Goal: Register for event/course

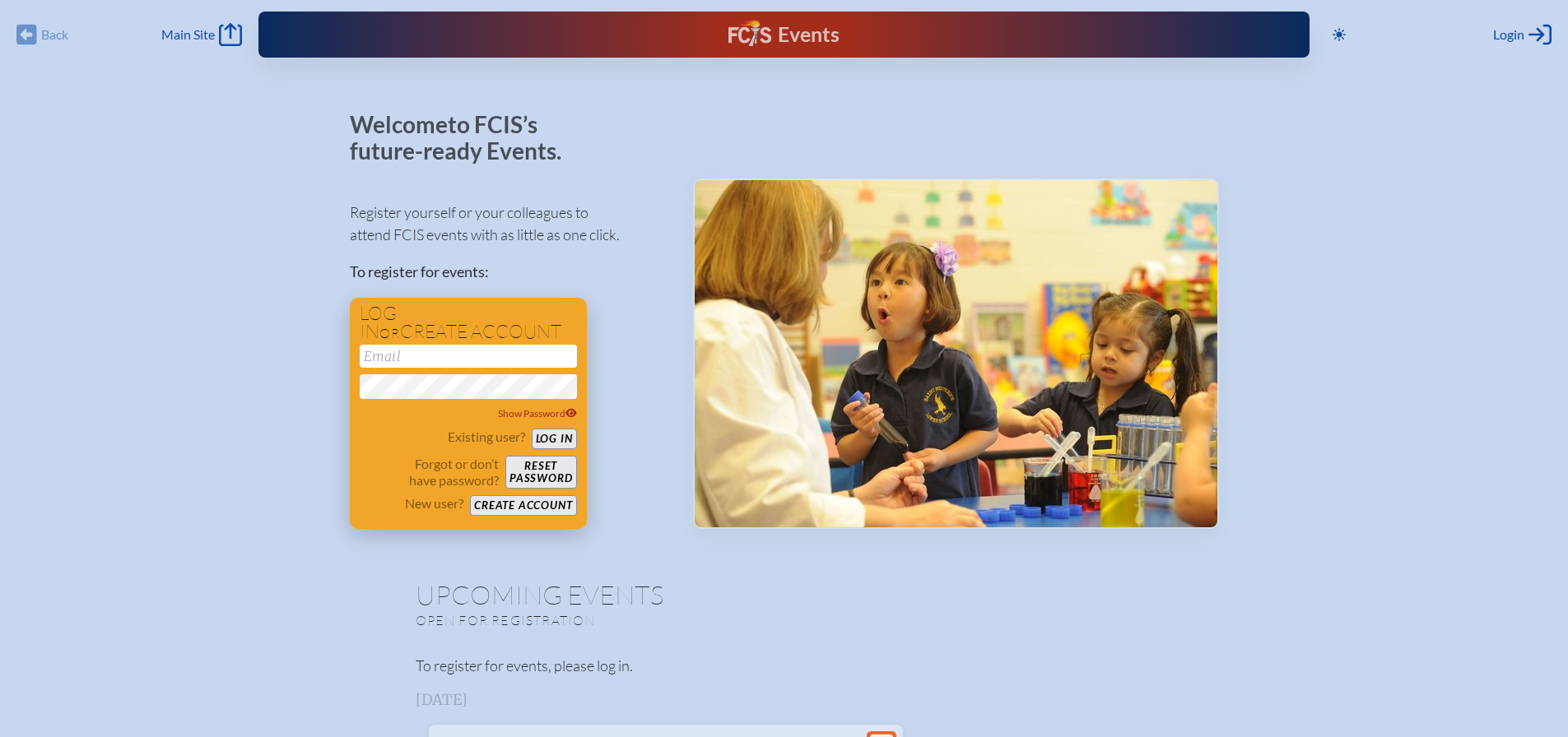
type input "[EMAIL_ADDRESS][PERSON_NAME][DOMAIN_NAME]"
click at [561, 441] on button "Log in" at bounding box center [554, 438] width 45 height 20
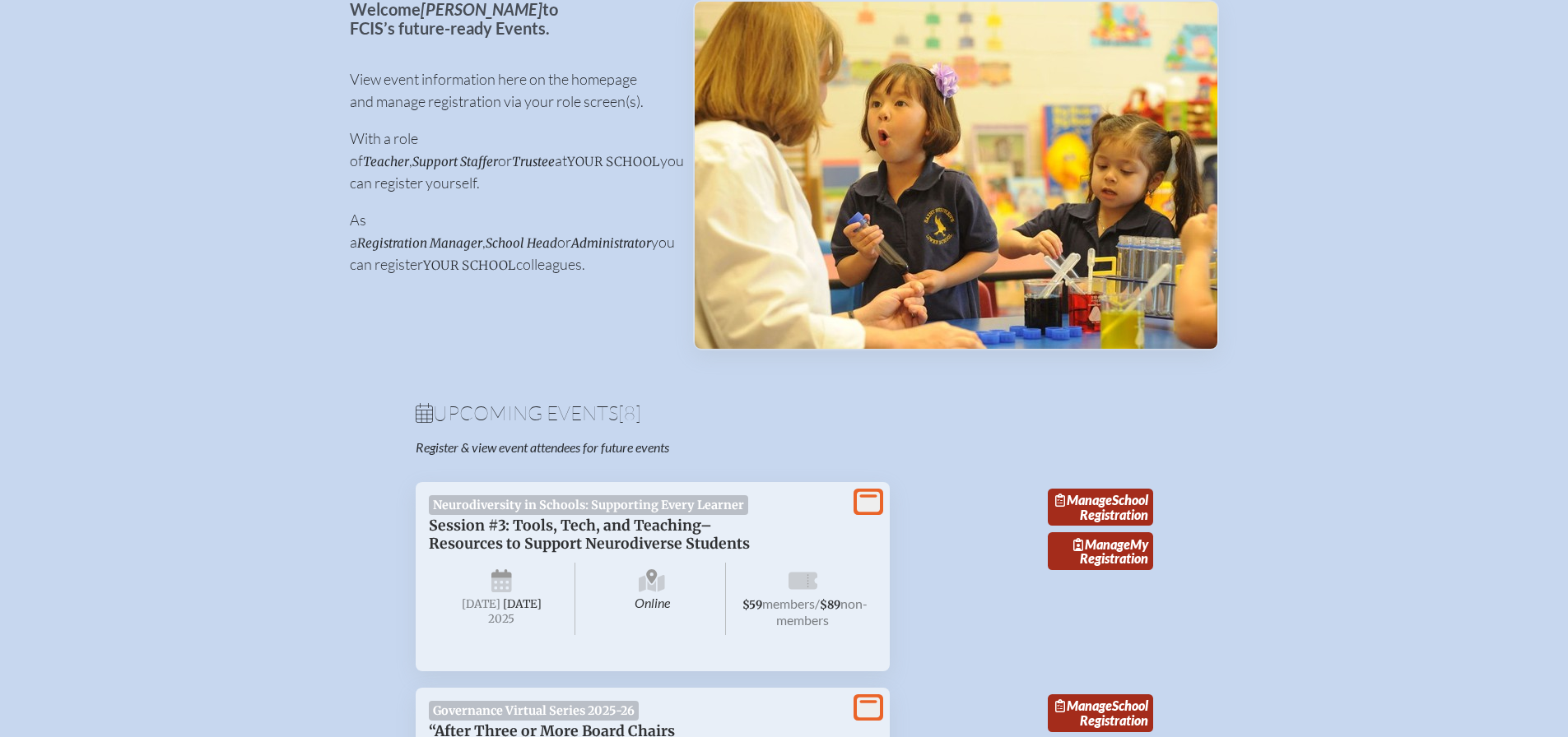
scroll to position [247, 0]
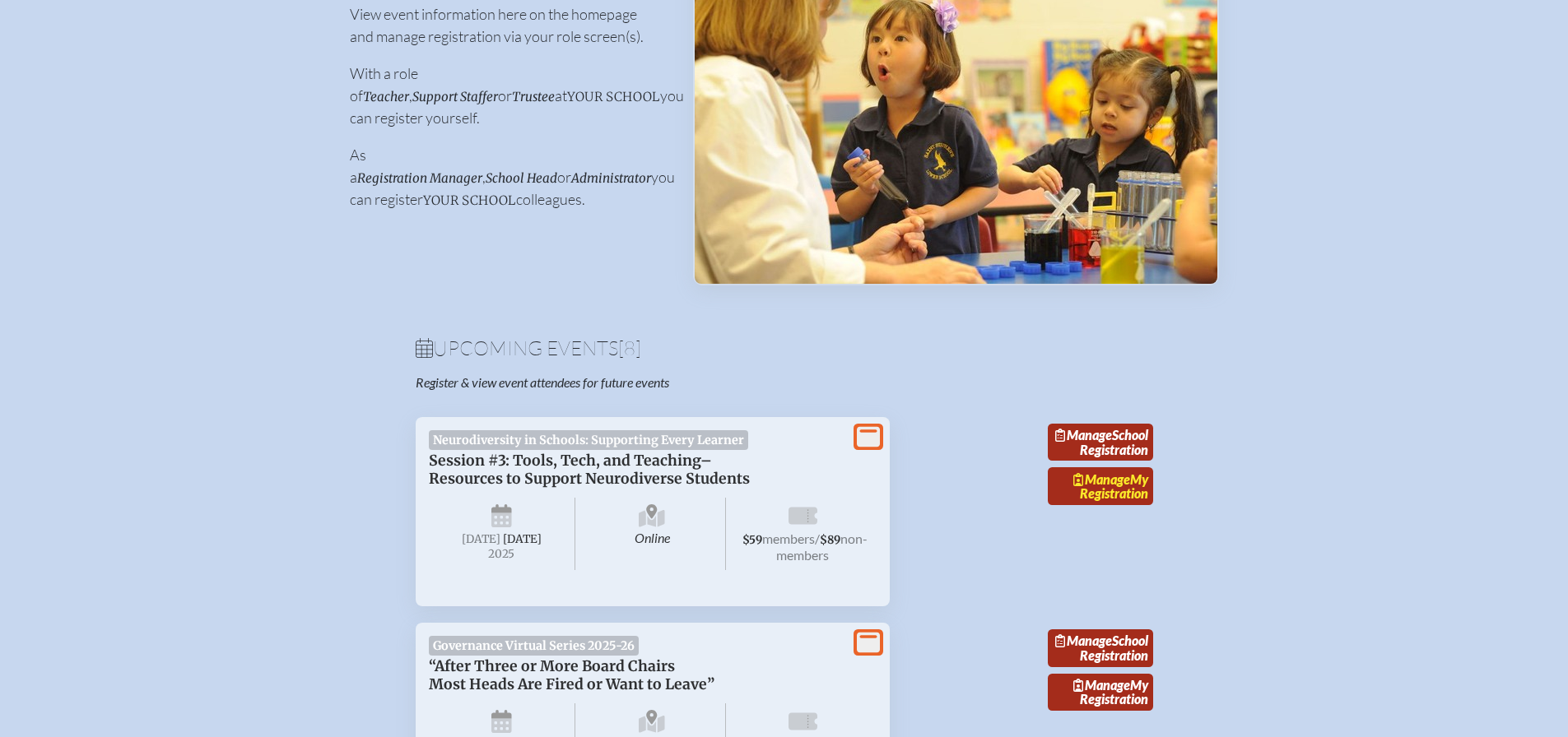
click at [1115, 505] on link "Manage My Registration" at bounding box center [1100, 486] width 105 height 38
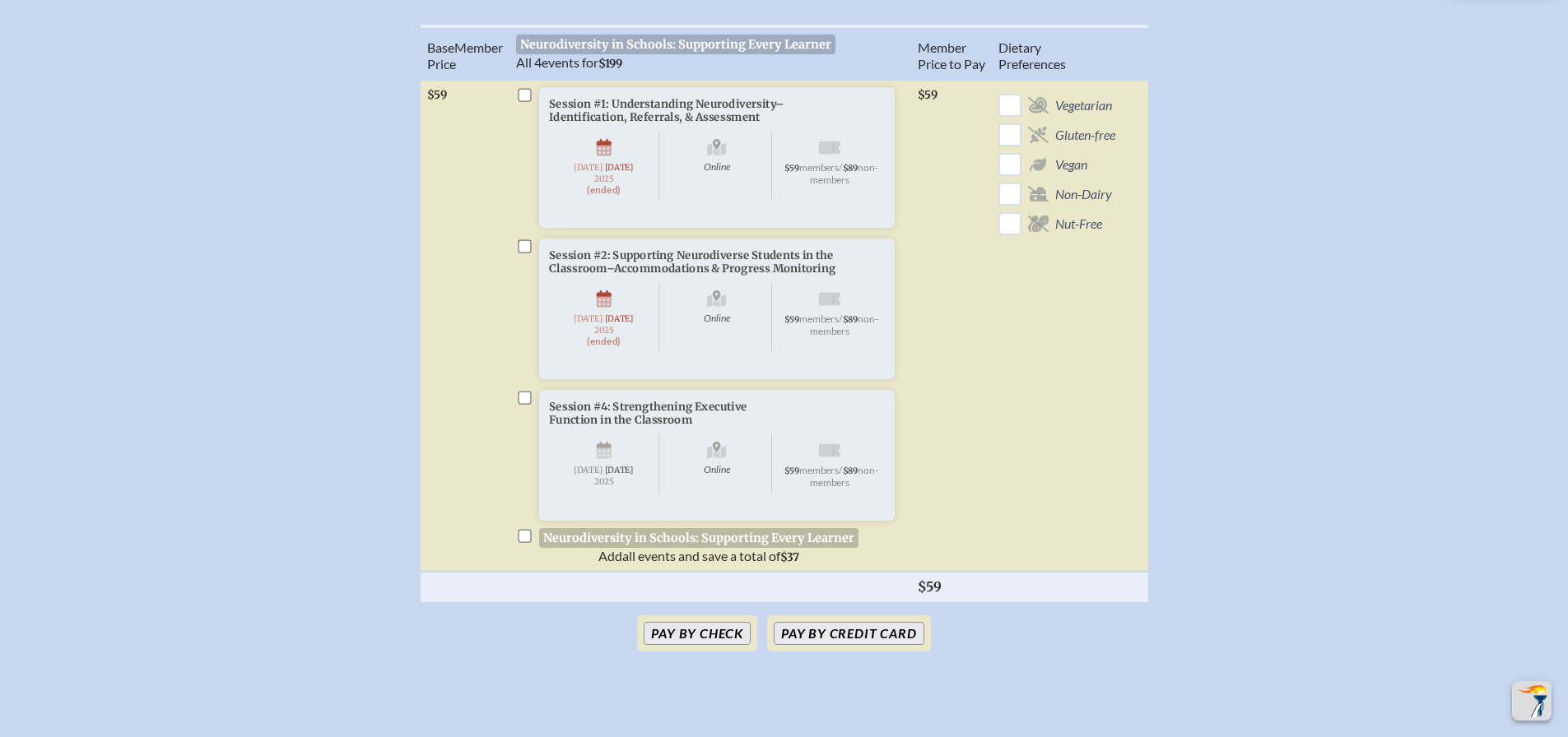
scroll to position [576, 0]
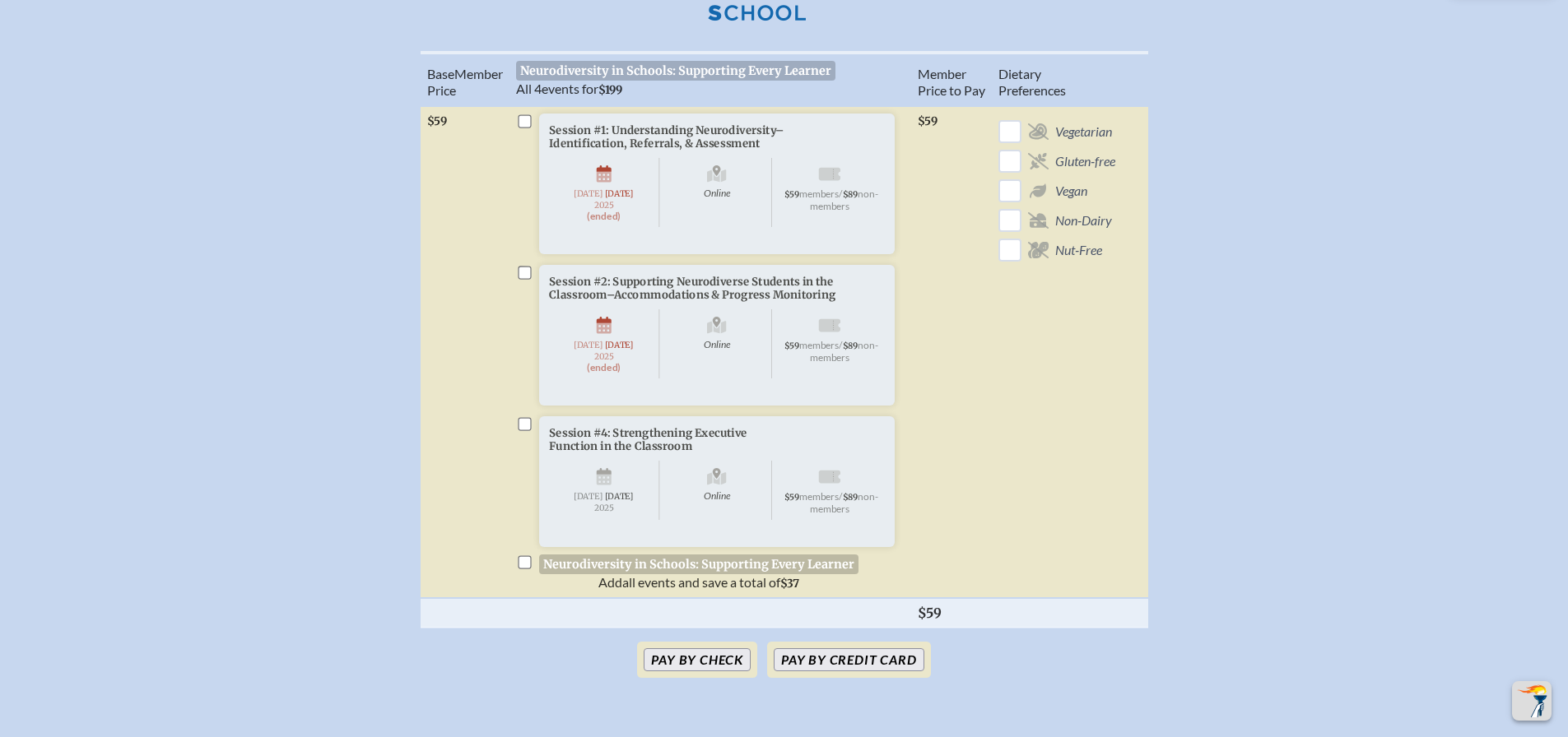
click at [527, 431] on input "checkbox" at bounding box center [524, 424] width 13 height 13
checkbox input "true"
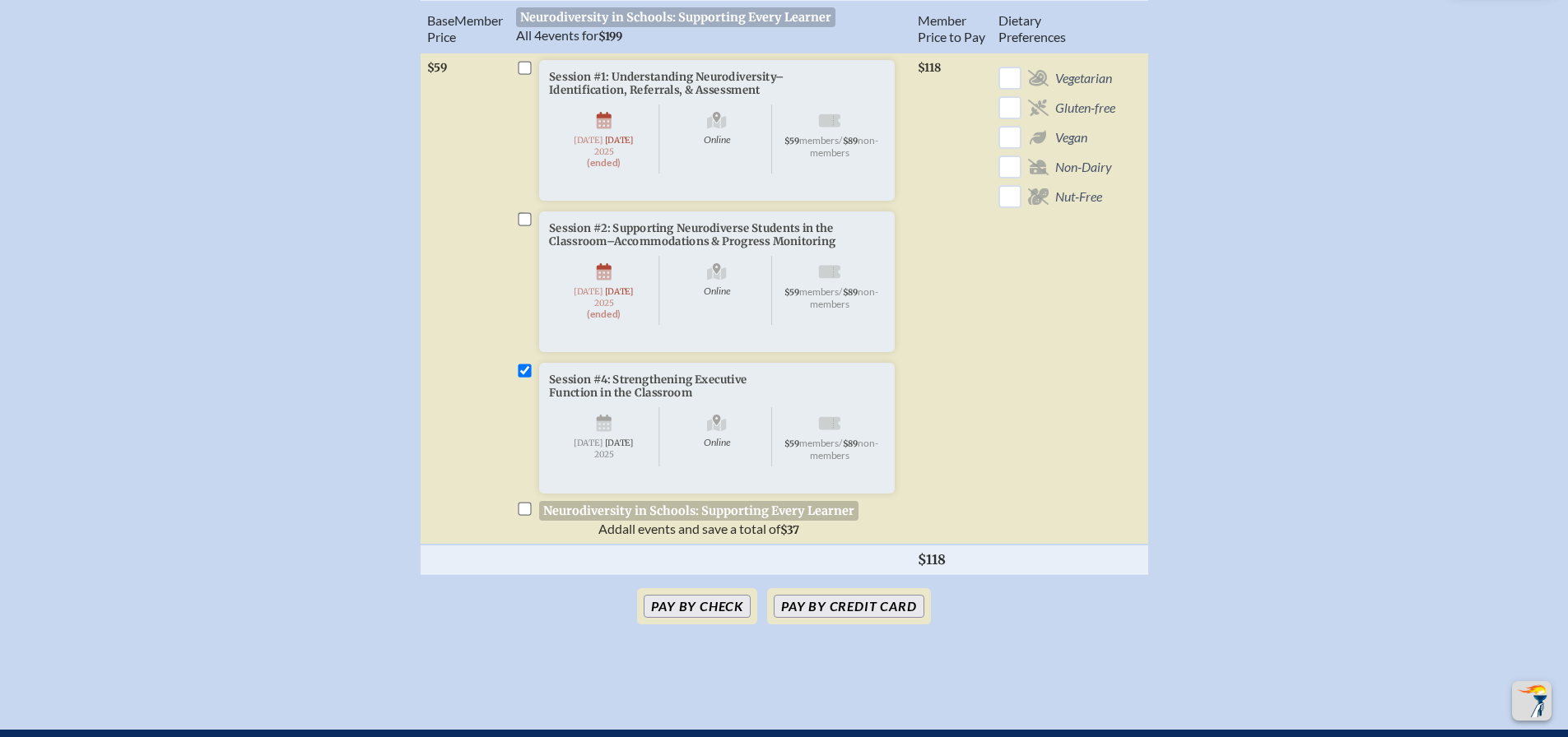
scroll to position [659, 0]
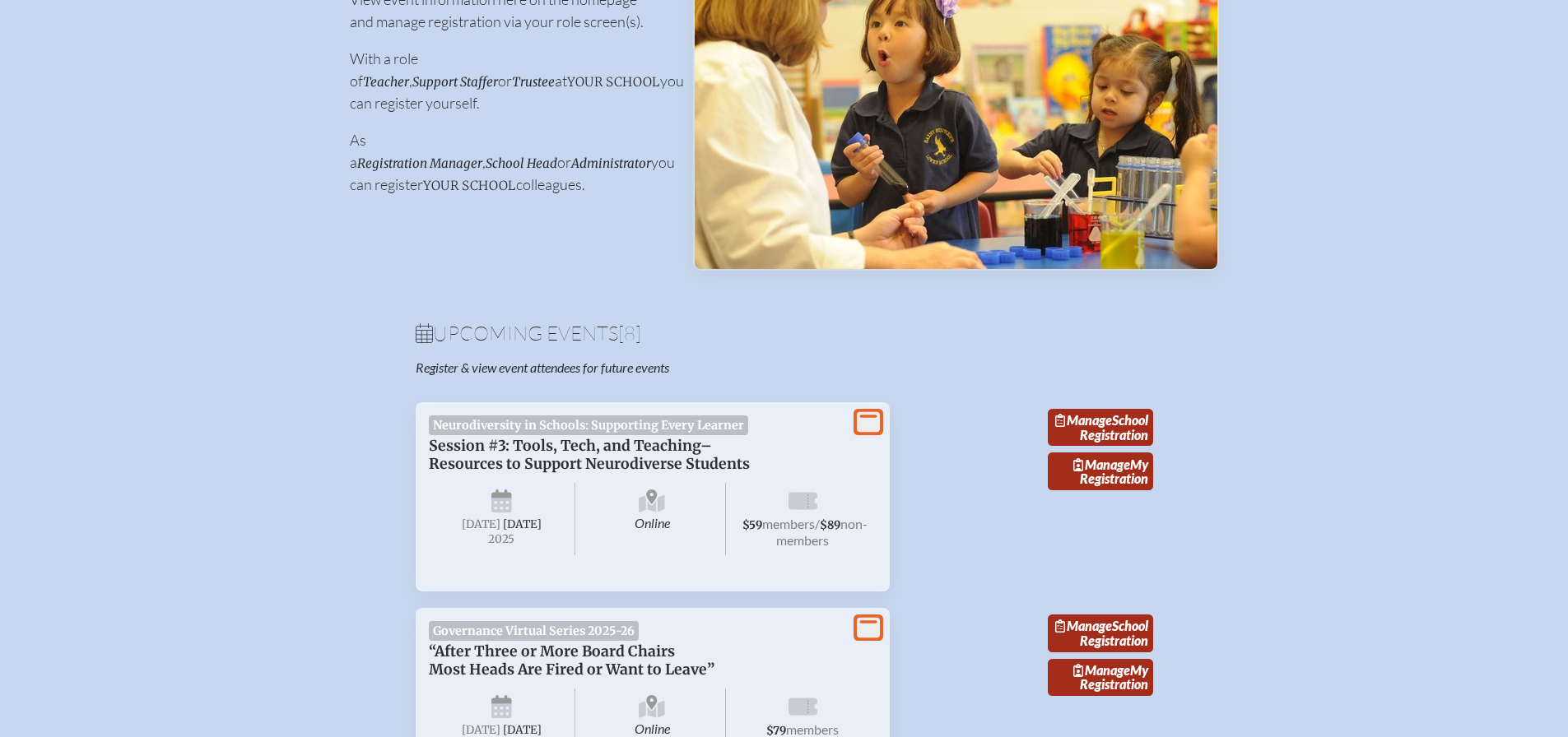
scroll to position [247, 0]
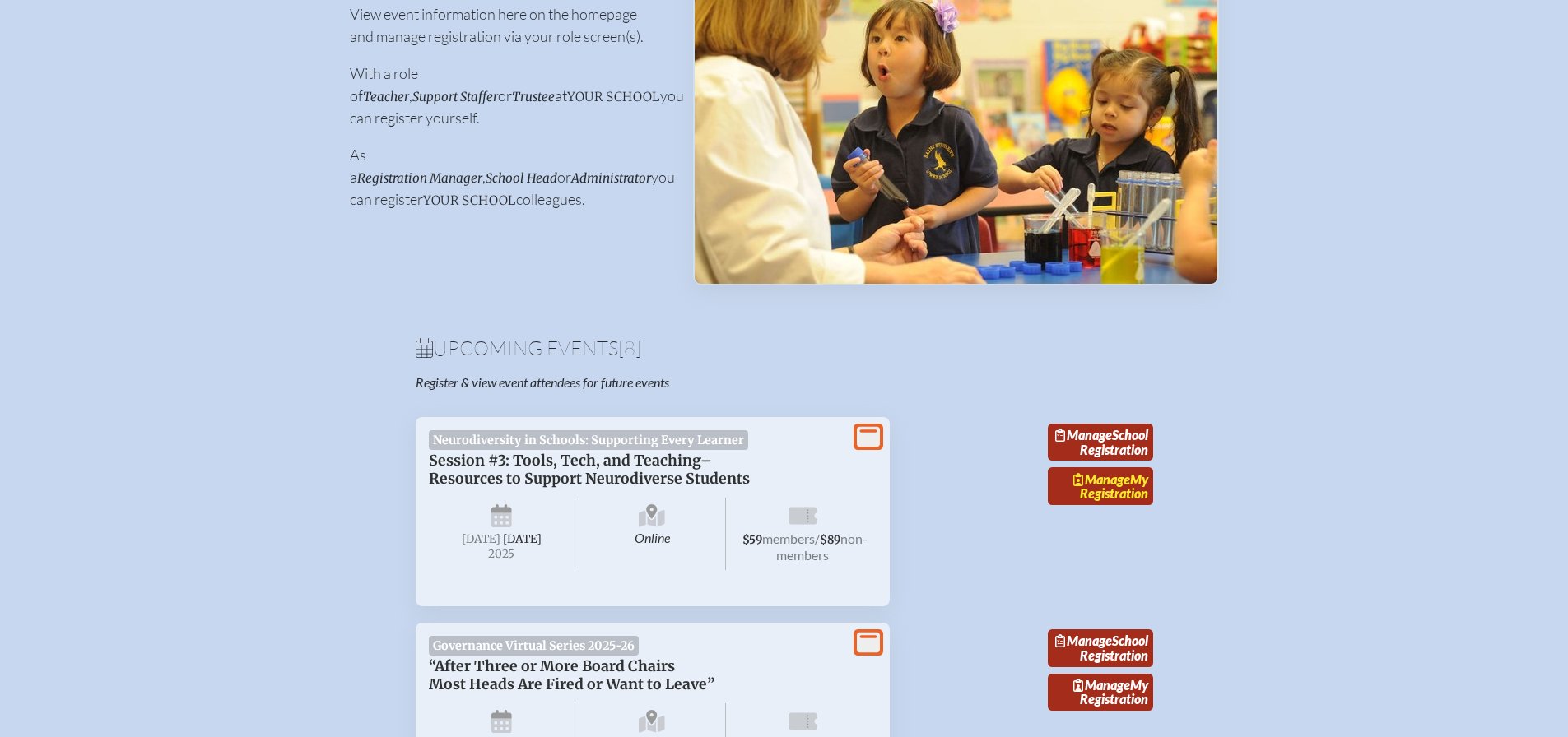
click at [1103, 505] on link "Manage My Registration" at bounding box center [1100, 486] width 105 height 38
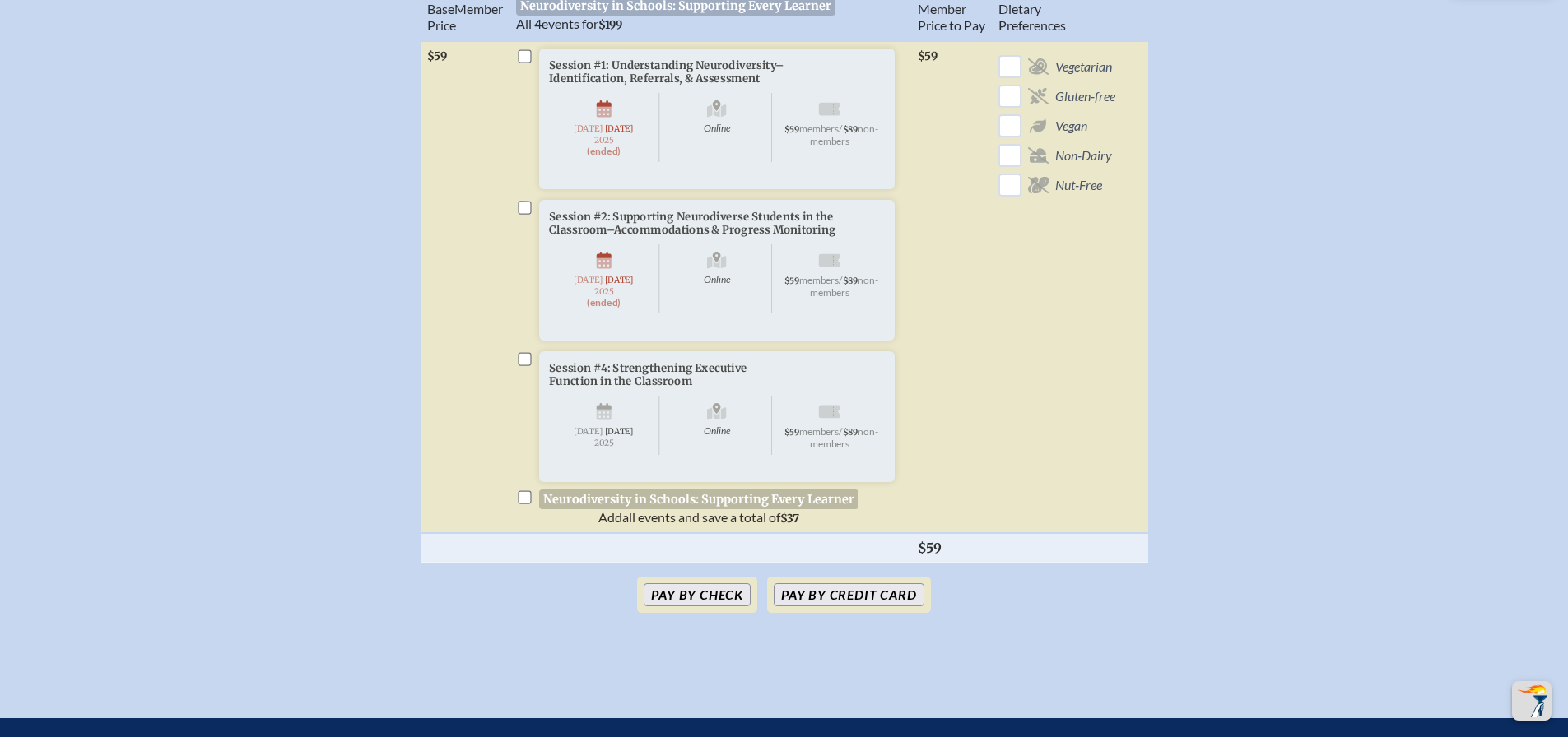
scroll to position [659, 0]
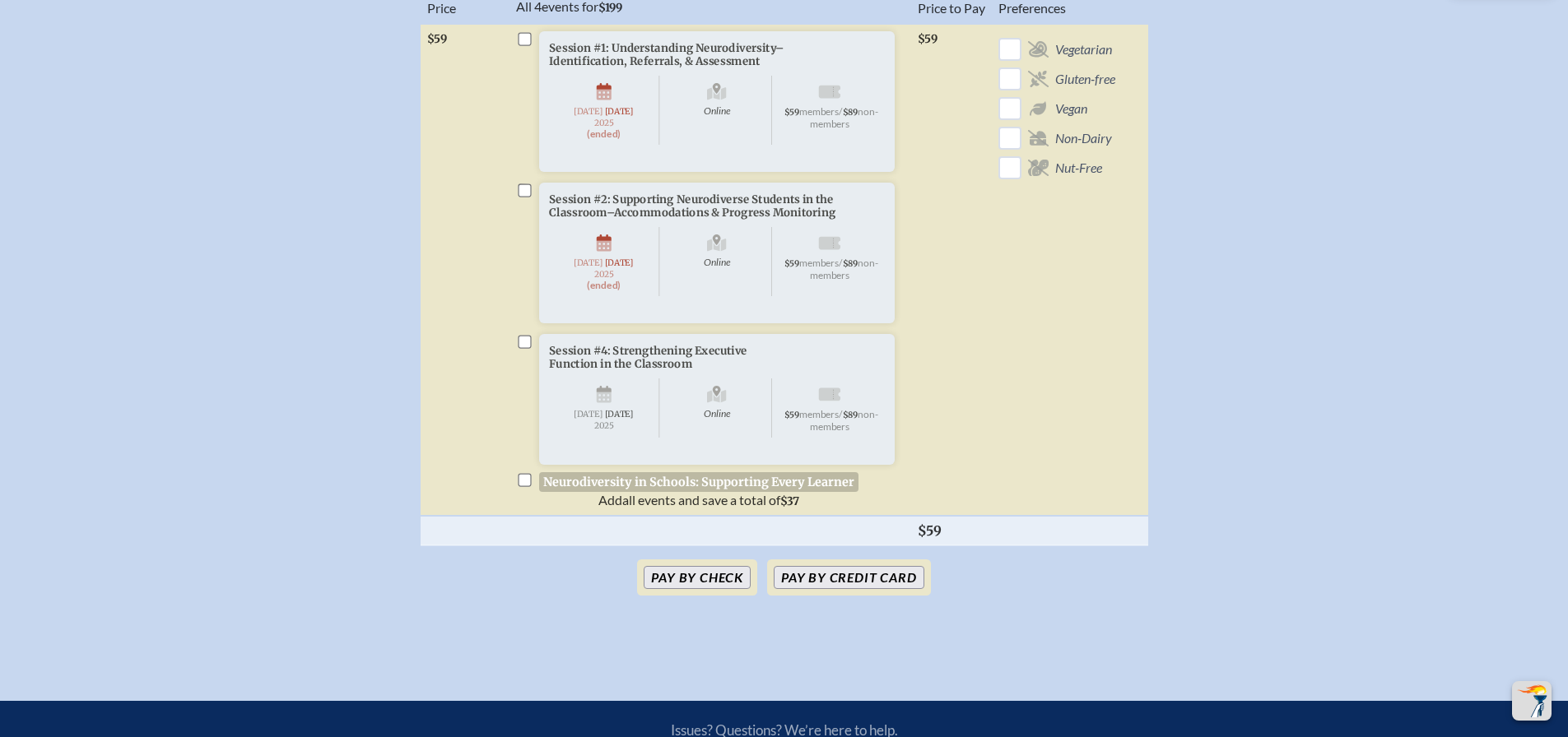
click at [525, 349] on input "checkbox" at bounding box center [524, 342] width 13 height 13
checkbox input "true"
click at [856, 589] on button "Pay by Credit Card" at bounding box center [848, 578] width 149 height 23
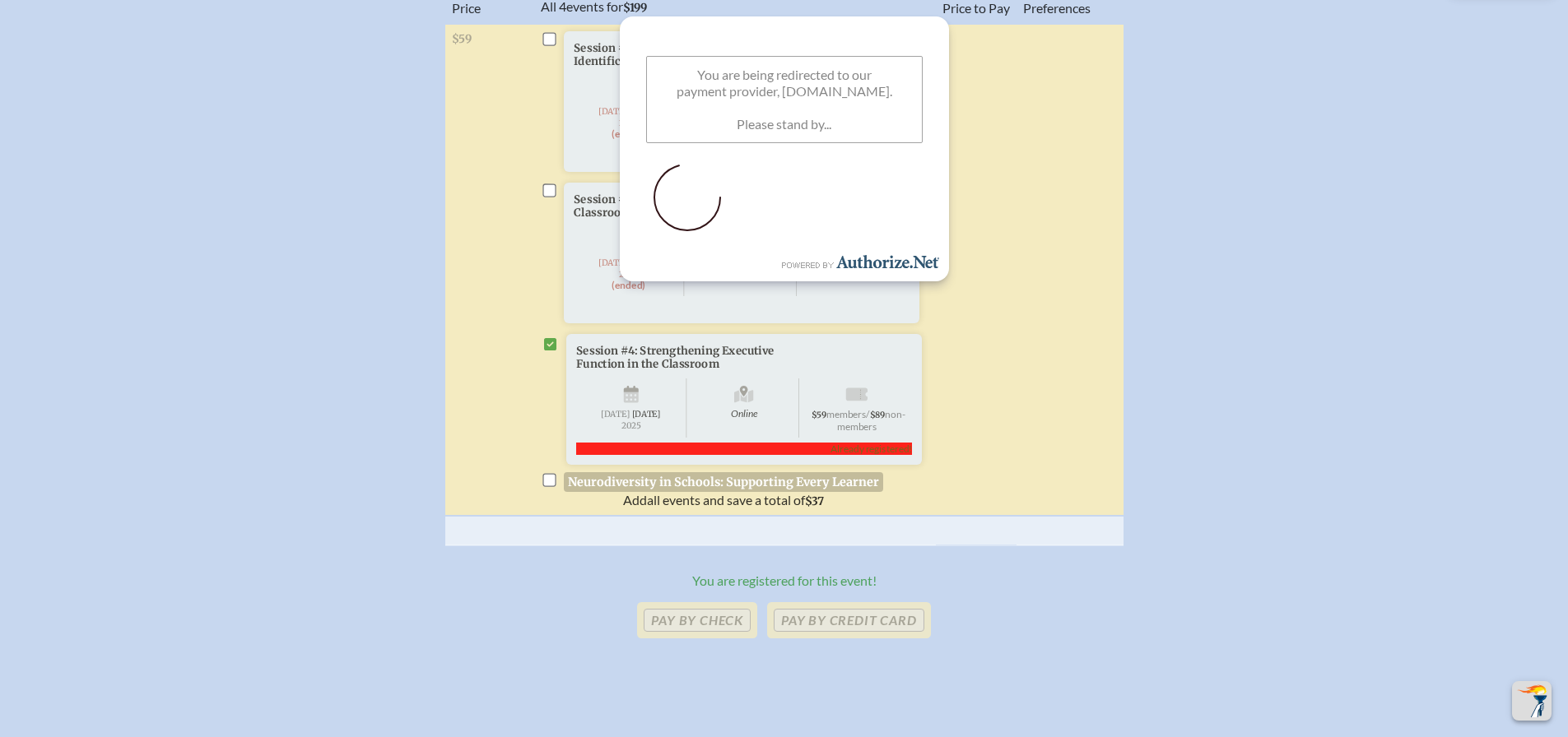
click at [1020, 187] on tr "Auri McKnight-Hollinger aurielle.hollinger@gmail.com Assistant Head of School (…" at bounding box center [784, 270] width 678 height 493
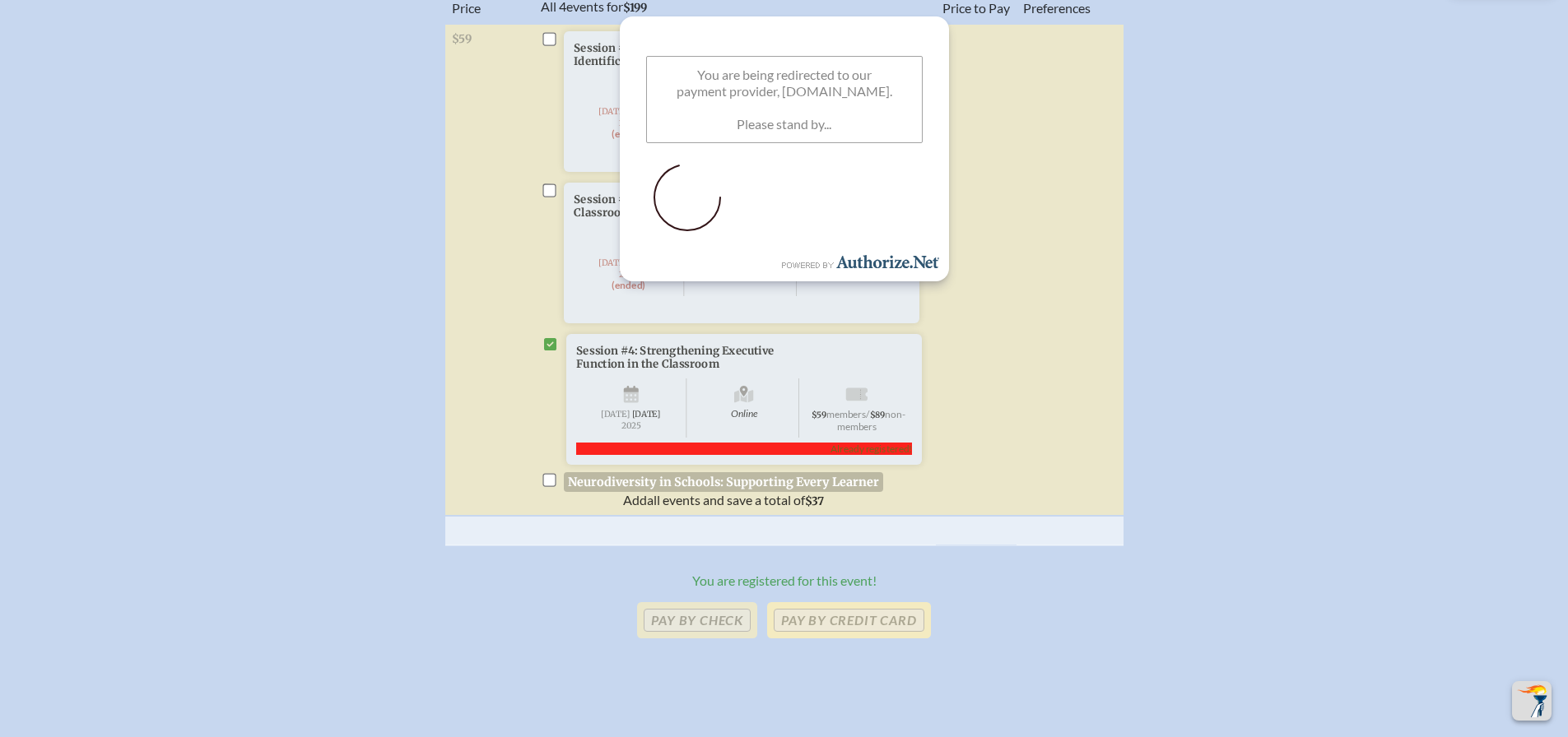
click at [844, 638] on p "Pay by Credit Card" at bounding box center [848, 621] width 163 height 36
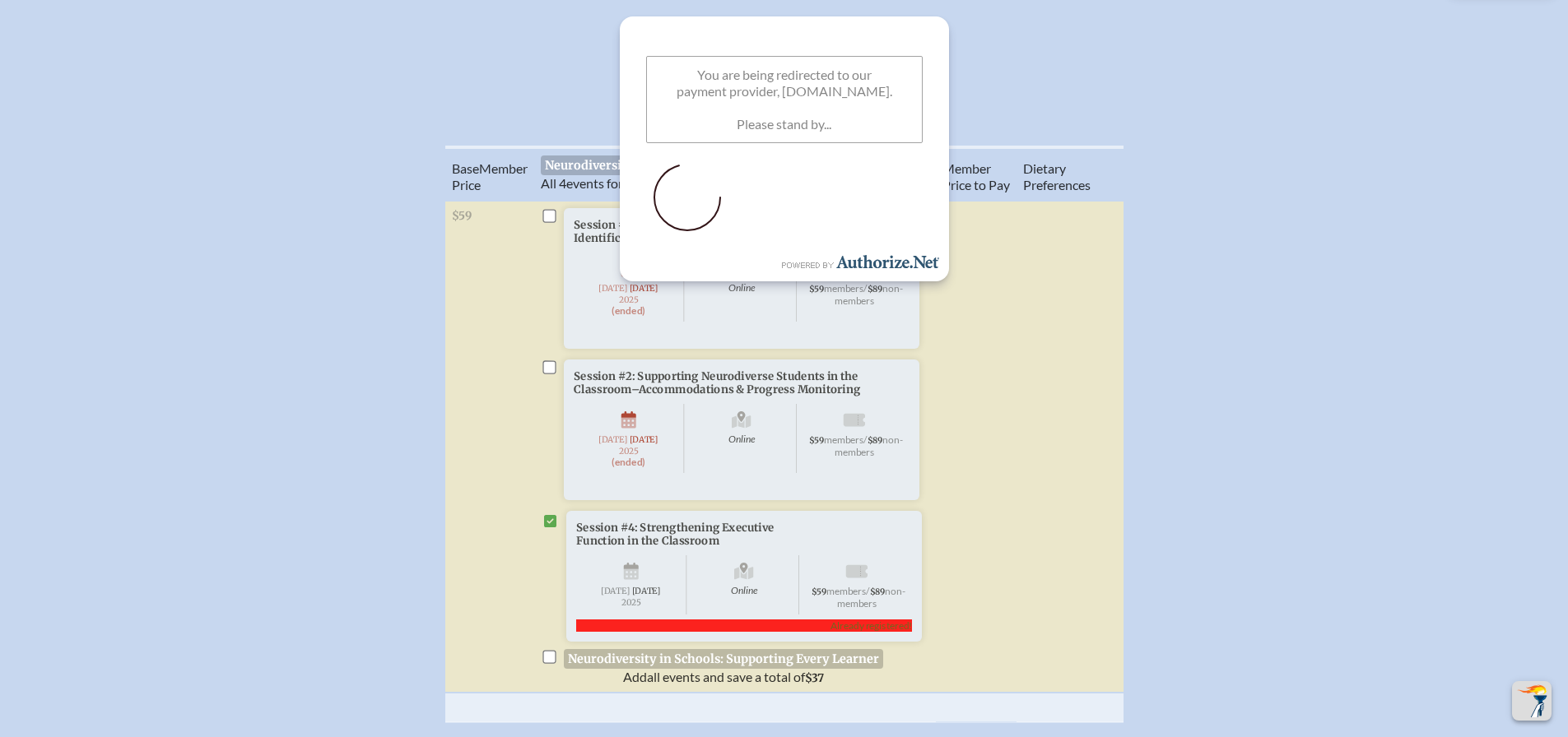
scroll to position [412, 0]
